Goal: Transaction & Acquisition: Purchase product/service

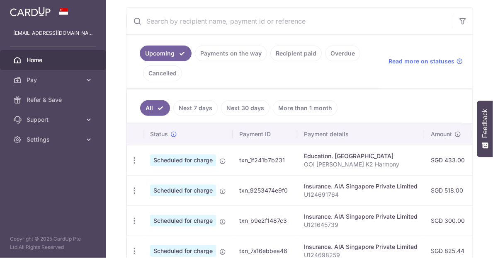
scroll to position [166, 0]
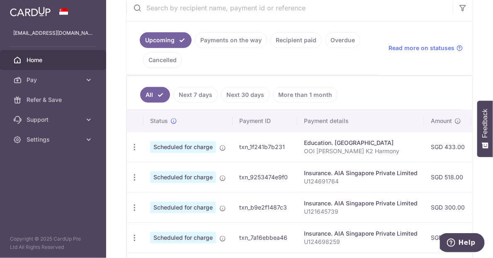
click at [417, 180] on p "U124691764" at bounding box center [361, 181] width 114 height 8
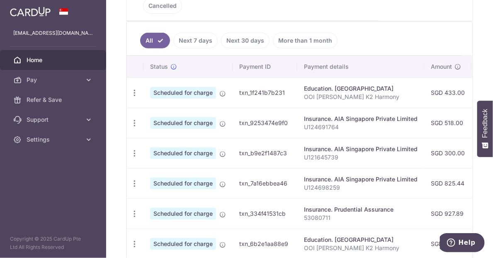
scroll to position [124, 0]
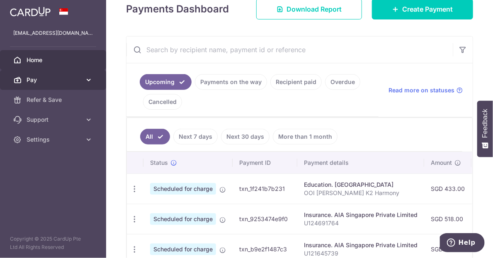
click at [58, 78] on span "Pay" at bounding box center [54, 80] width 55 height 8
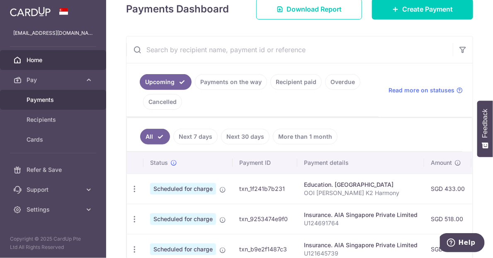
click at [57, 99] on span "Payments" at bounding box center [54, 100] width 55 height 8
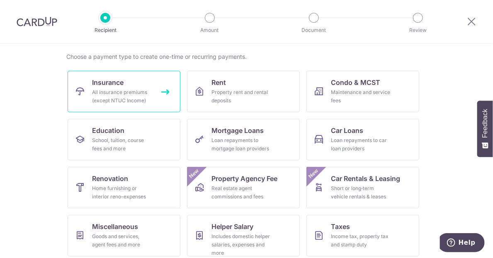
scroll to position [70, 0]
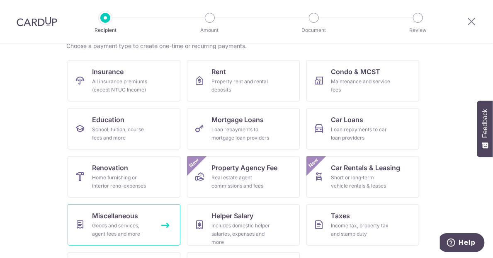
click at [137, 232] on div "Goods and services, agent fees and more" at bounding box center [122, 230] width 60 height 17
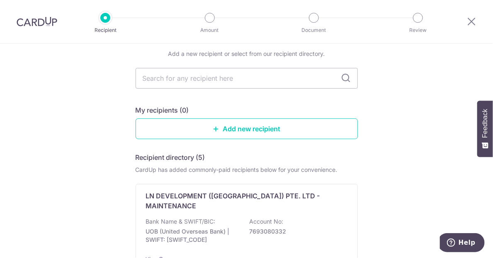
scroll to position [83, 0]
click at [220, 75] on input "text" at bounding box center [247, 78] width 222 height 21
type input "bullion"
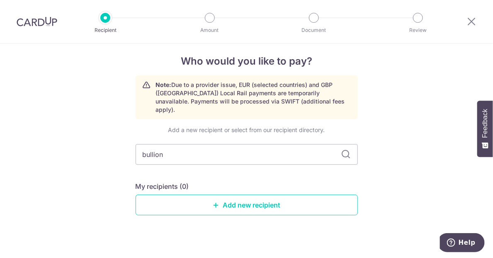
drag, startPoint x: 253, startPoint y: 146, endPoint x: 109, endPoint y: 146, distance: 143.4
click at [109, 146] on div "Who would you like to pay? Note: Due to a provider issue, EUR (selected countri…" at bounding box center [246, 152] width 493 height 230
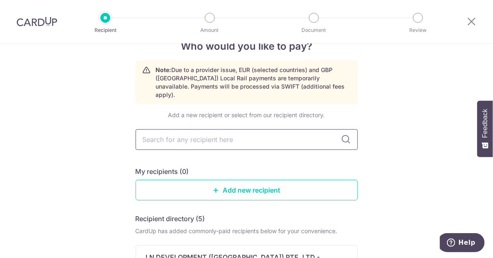
scroll to position [0, 0]
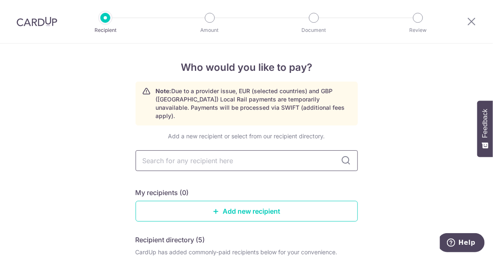
click at [255, 157] on input "text" at bounding box center [247, 160] width 222 height 21
type input "bullionstar"
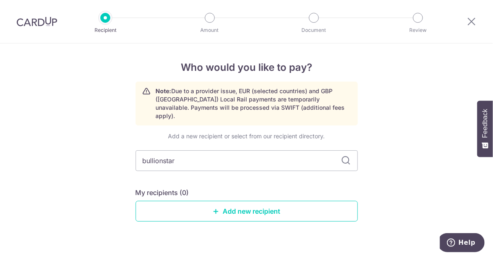
click at [344, 156] on icon at bounding box center [346, 161] width 10 height 10
